Goal: Find contact information: Find contact information

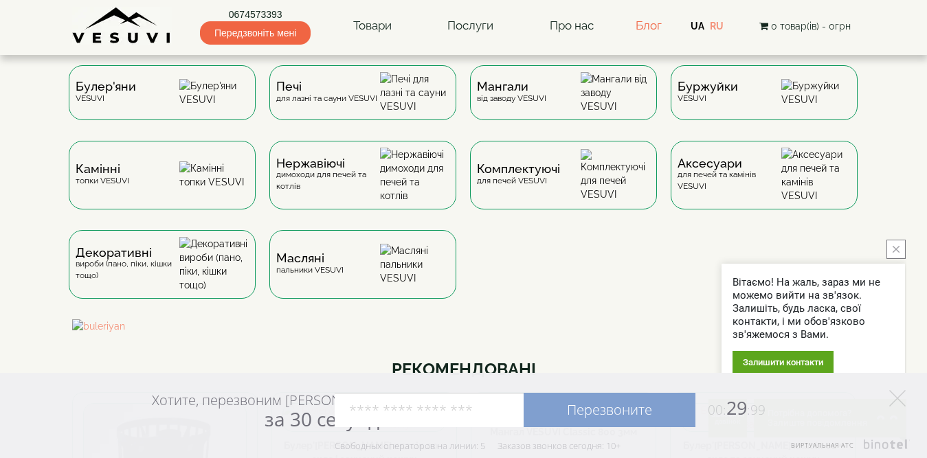
click at [656, 28] on link "Блог" at bounding box center [649, 26] width 26 height 14
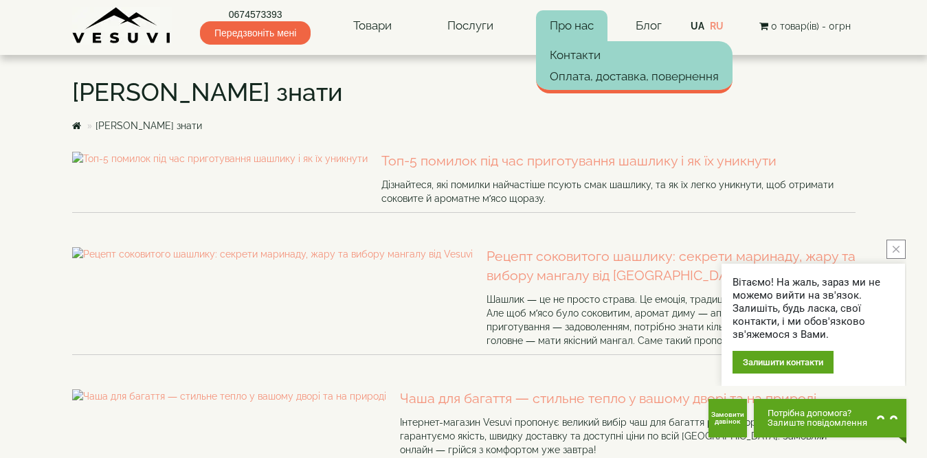
click at [559, 25] on link "Про нас" at bounding box center [571, 26] width 71 height 32
click at [569, 58] on link "Контакти" at bounding box center [634, 55] width 197 height 21
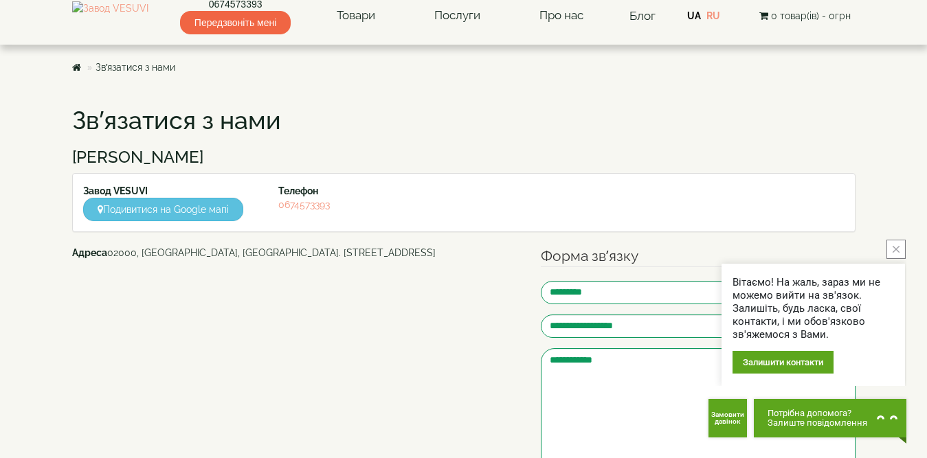
scroll to position [22, 0]
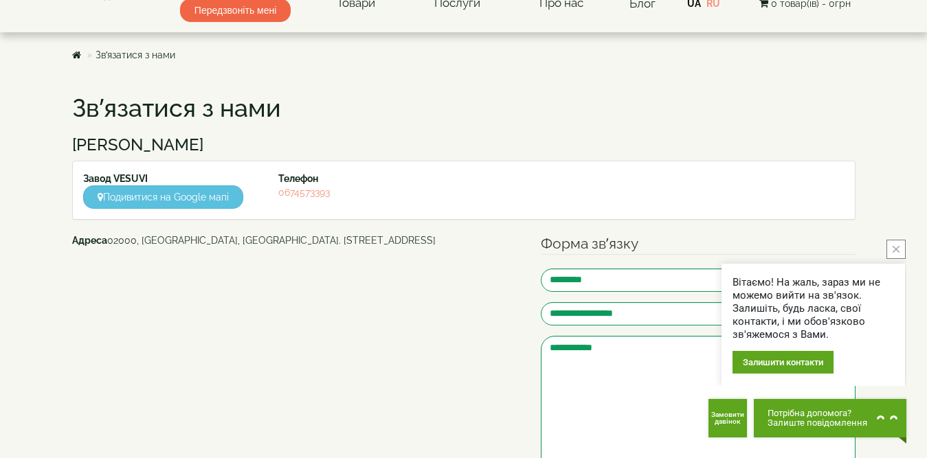
click at [849, 125] on div "**********" at bounding box center [464, 334] width 804 height 506
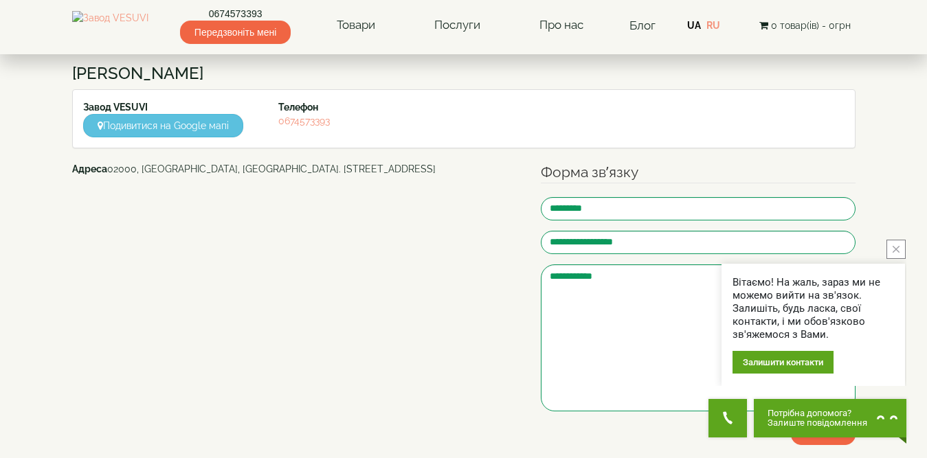
scroll to position [95, 0]
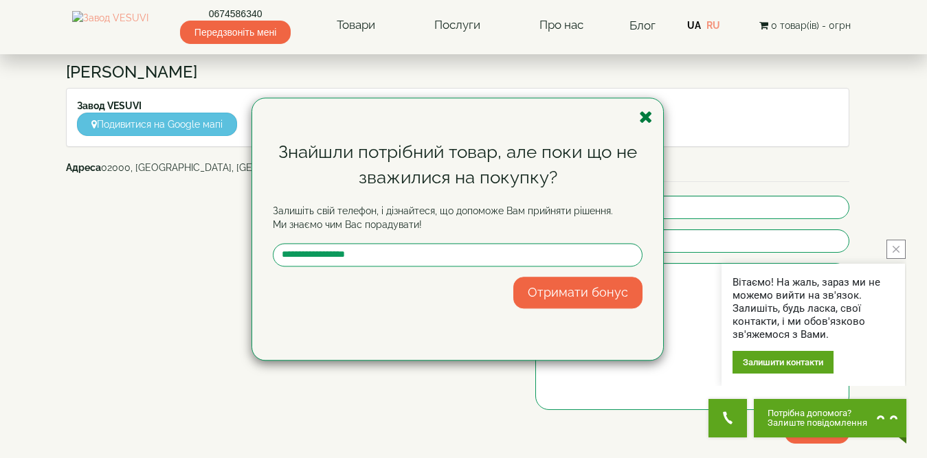
click at [642, 116] on icon "button" at bounding box center [646, 117] width 14 height 17
